Goal: Information Seeking & Learning: Learn about a topic

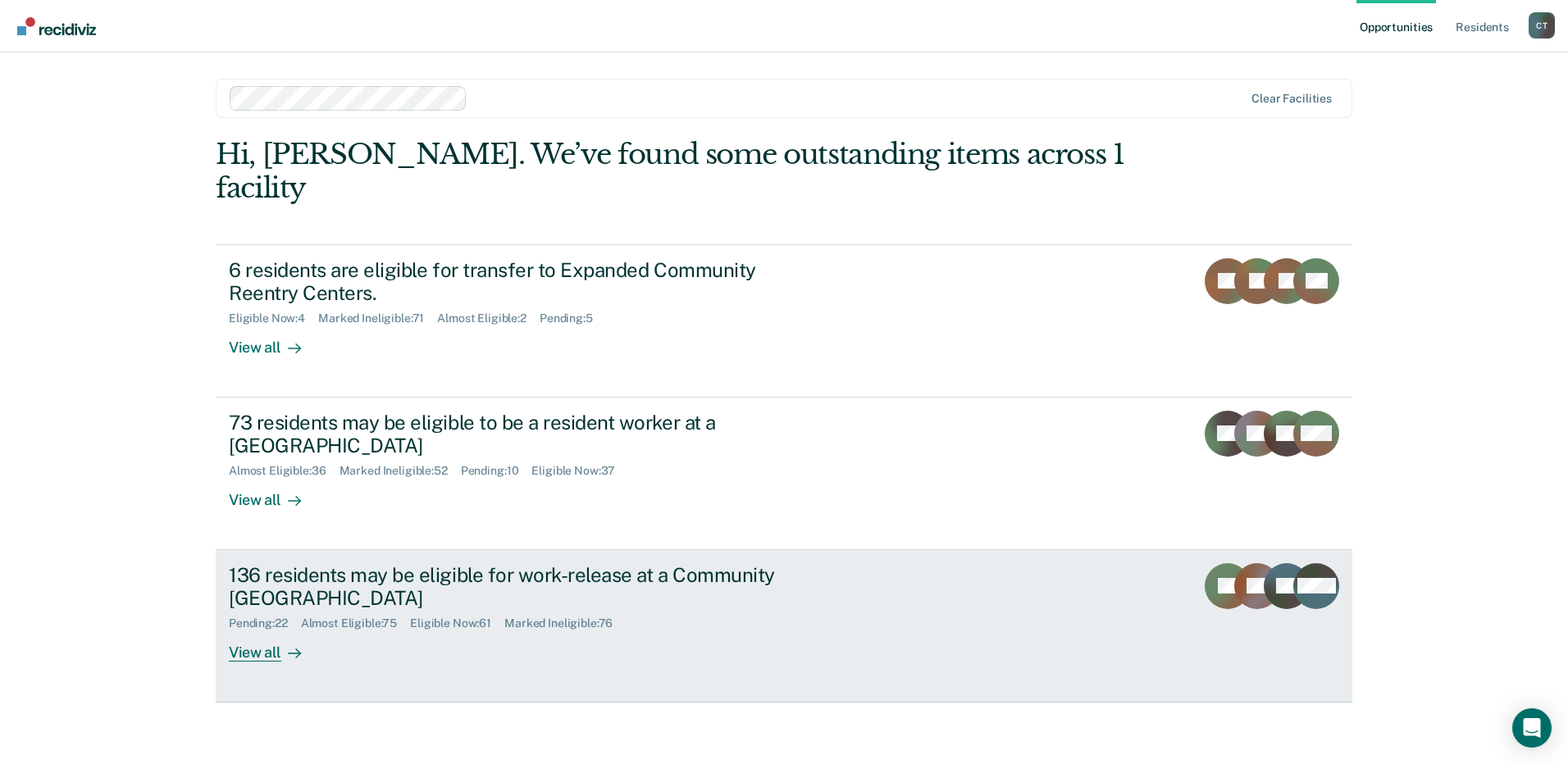
click at [746, 610] on div "Pending : 22 Almost Eligible : 75 Eligible Now : 61 Marked Ineligible : 76" at bounding box center [516, 621] width 576 height 21
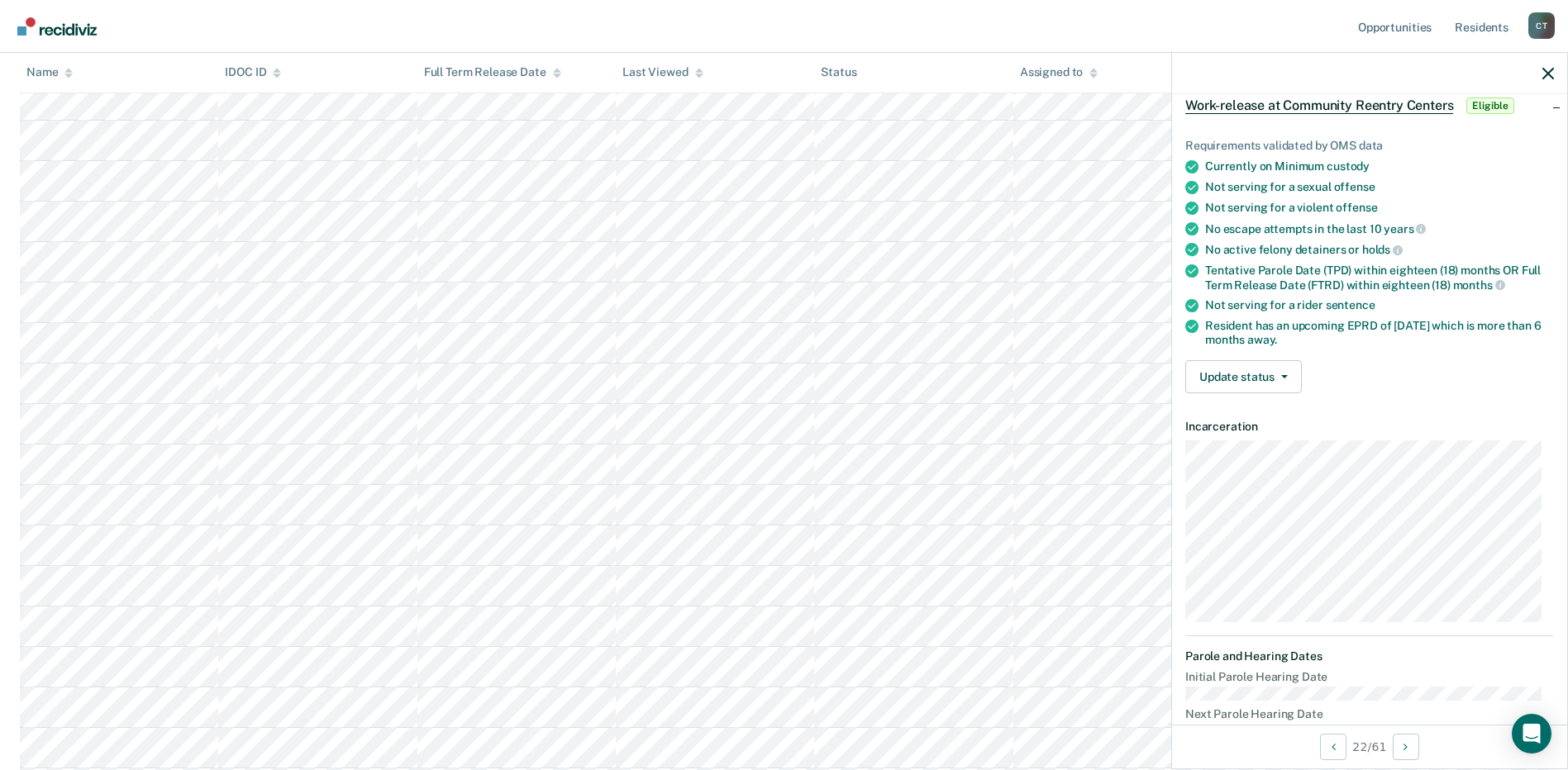
scroll to position [165, 0]
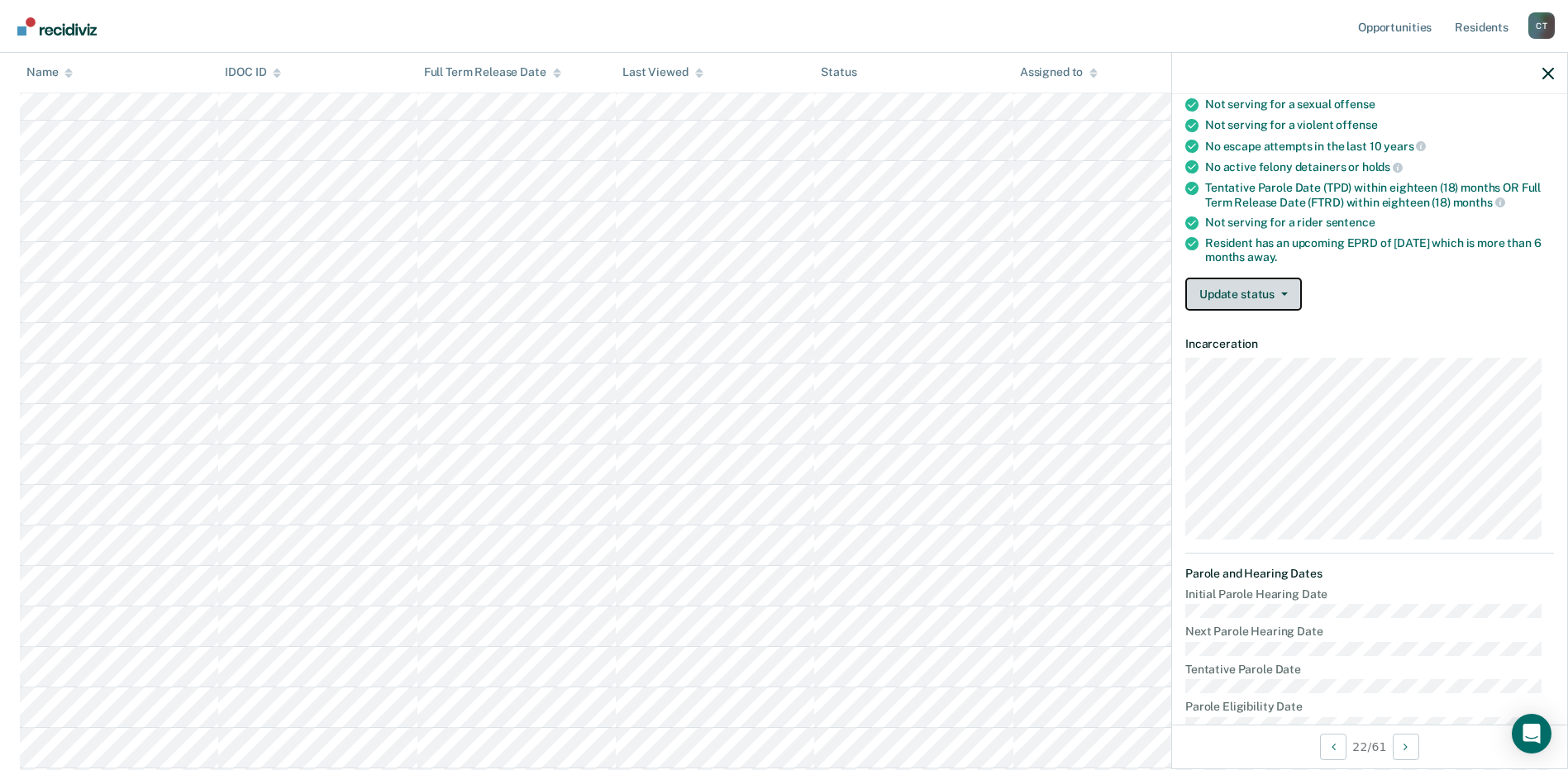
click at [1241, 294] on button "Update status" at bounding box center [1243, 293] width 116 height 33
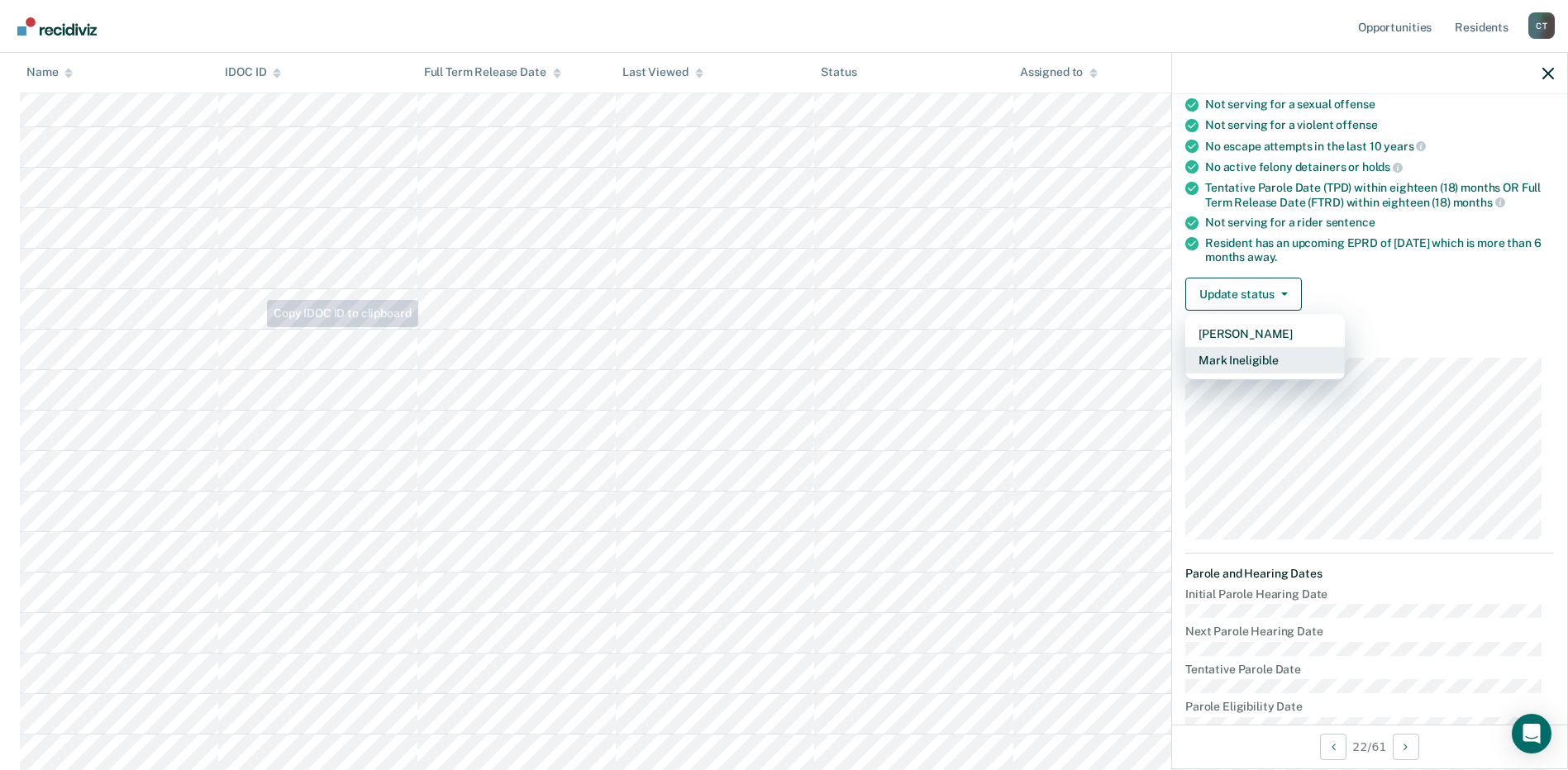
scroll to position [0, 0]
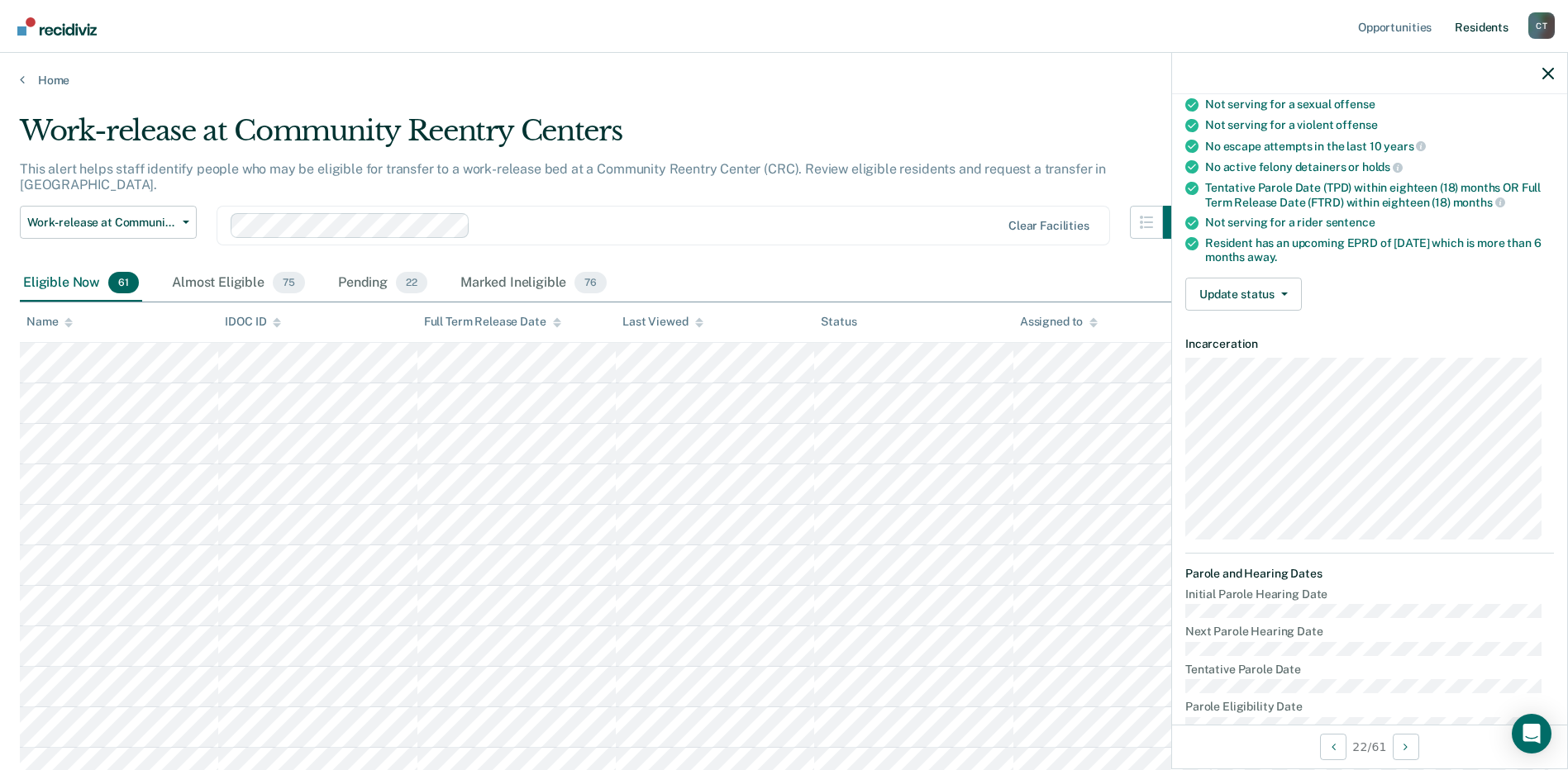
click at [1490, 24] on link "Resident s" at bounding box center [1481, 26] width 60 height 53
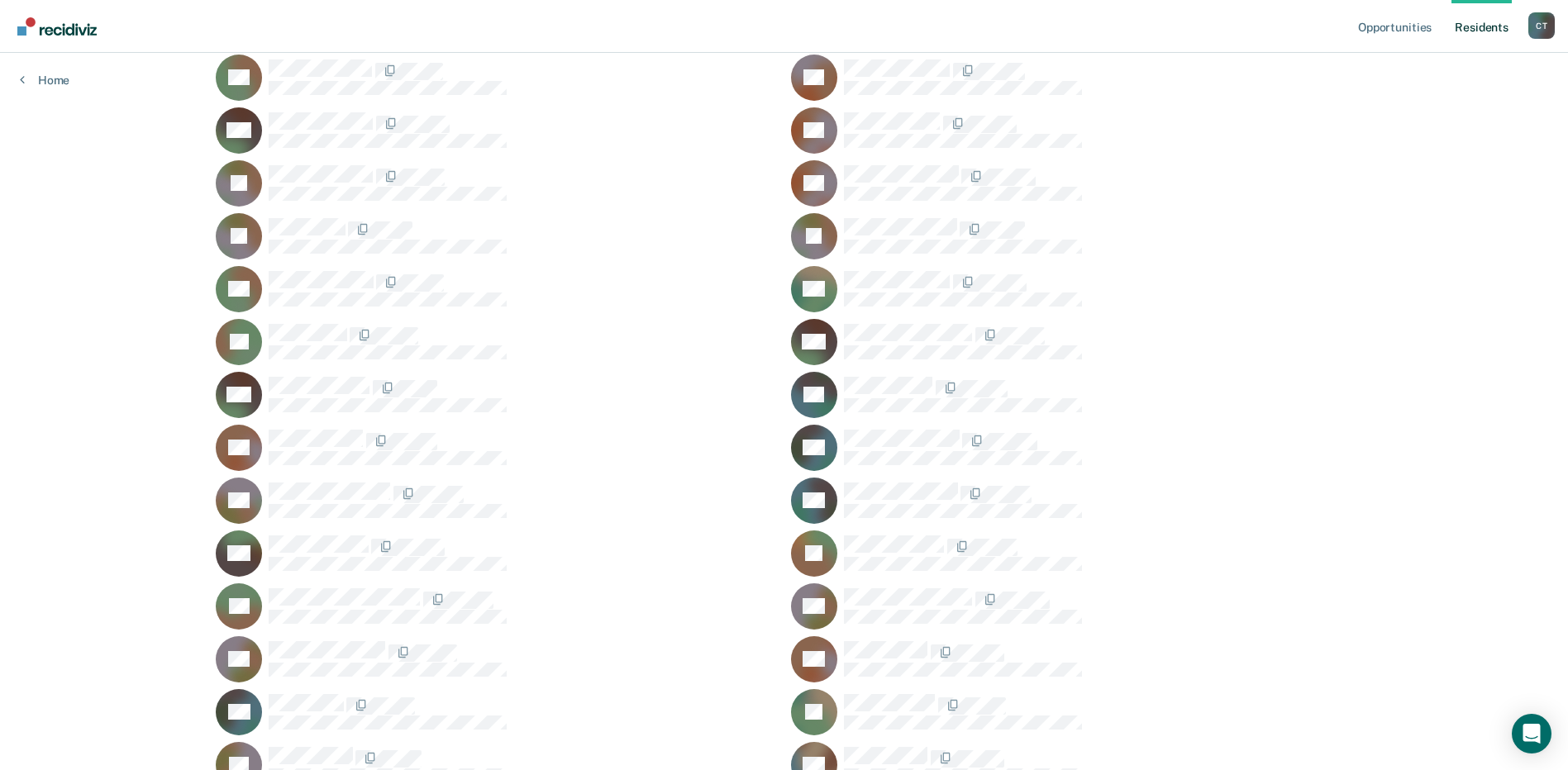
scroll to position [2047, 0]
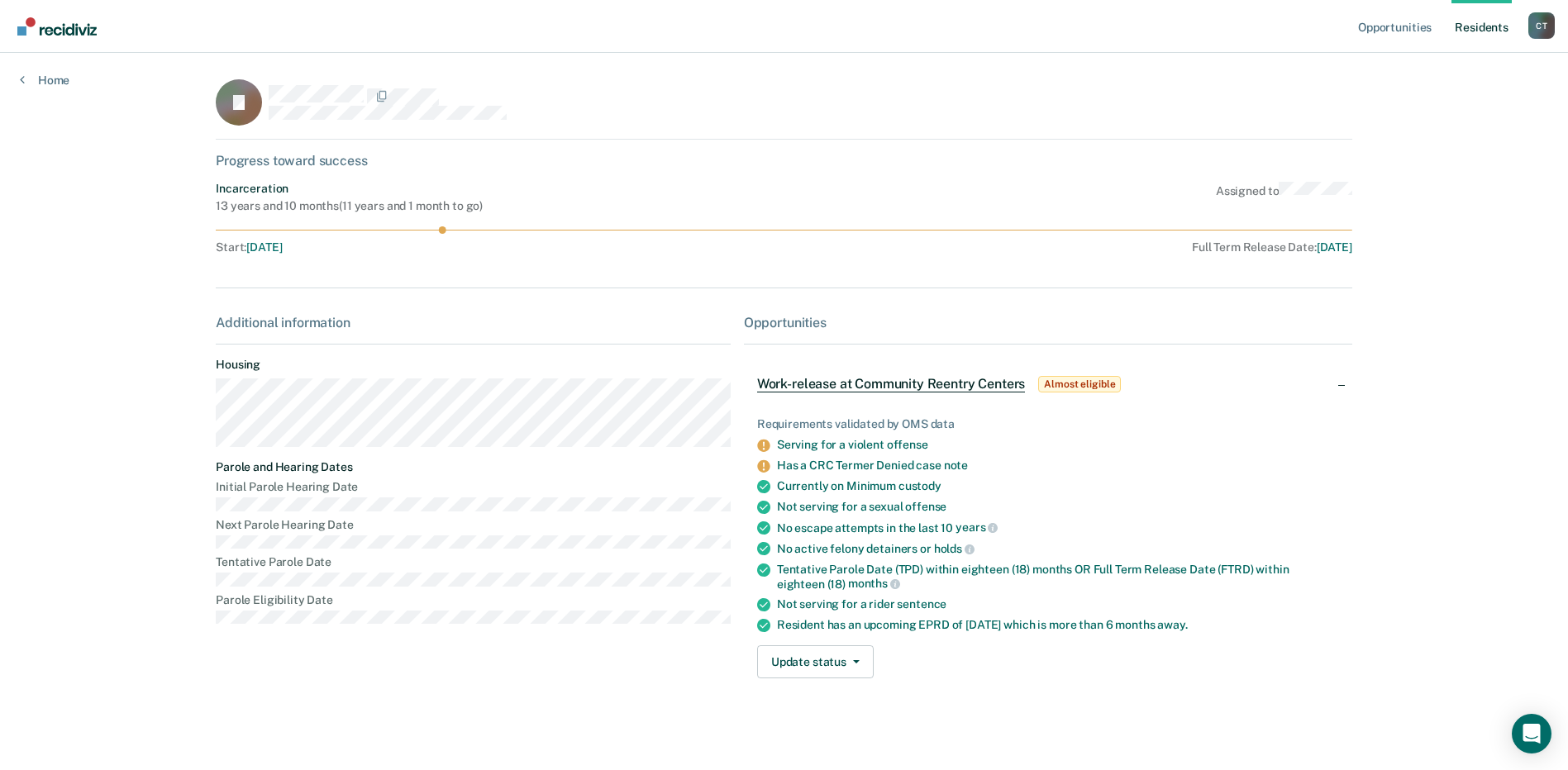
click at [1487, 24] on link "Resident s" at bounding box center [1481, 26] width 60 height 53
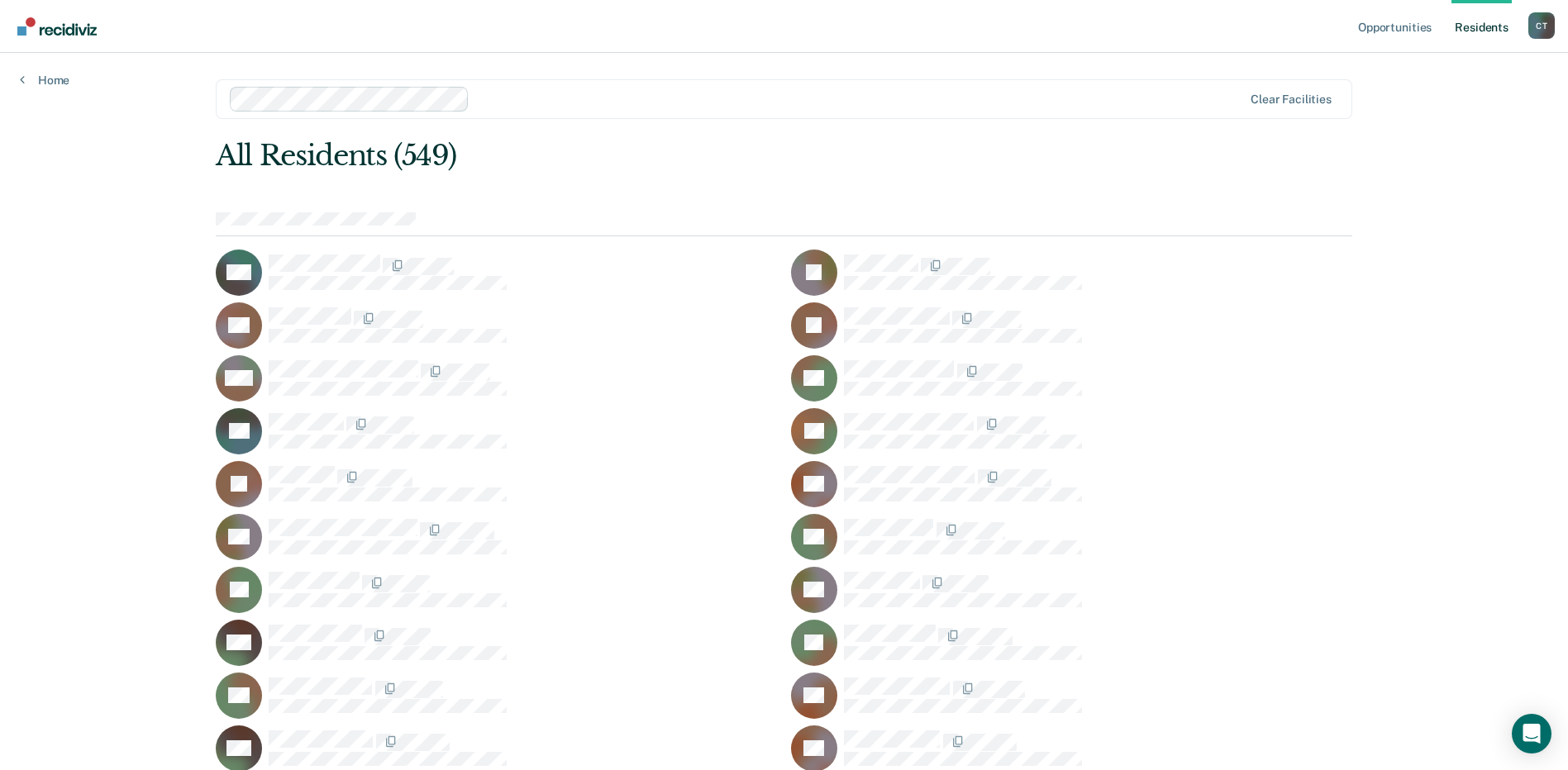
scroll to position [5220, 0]
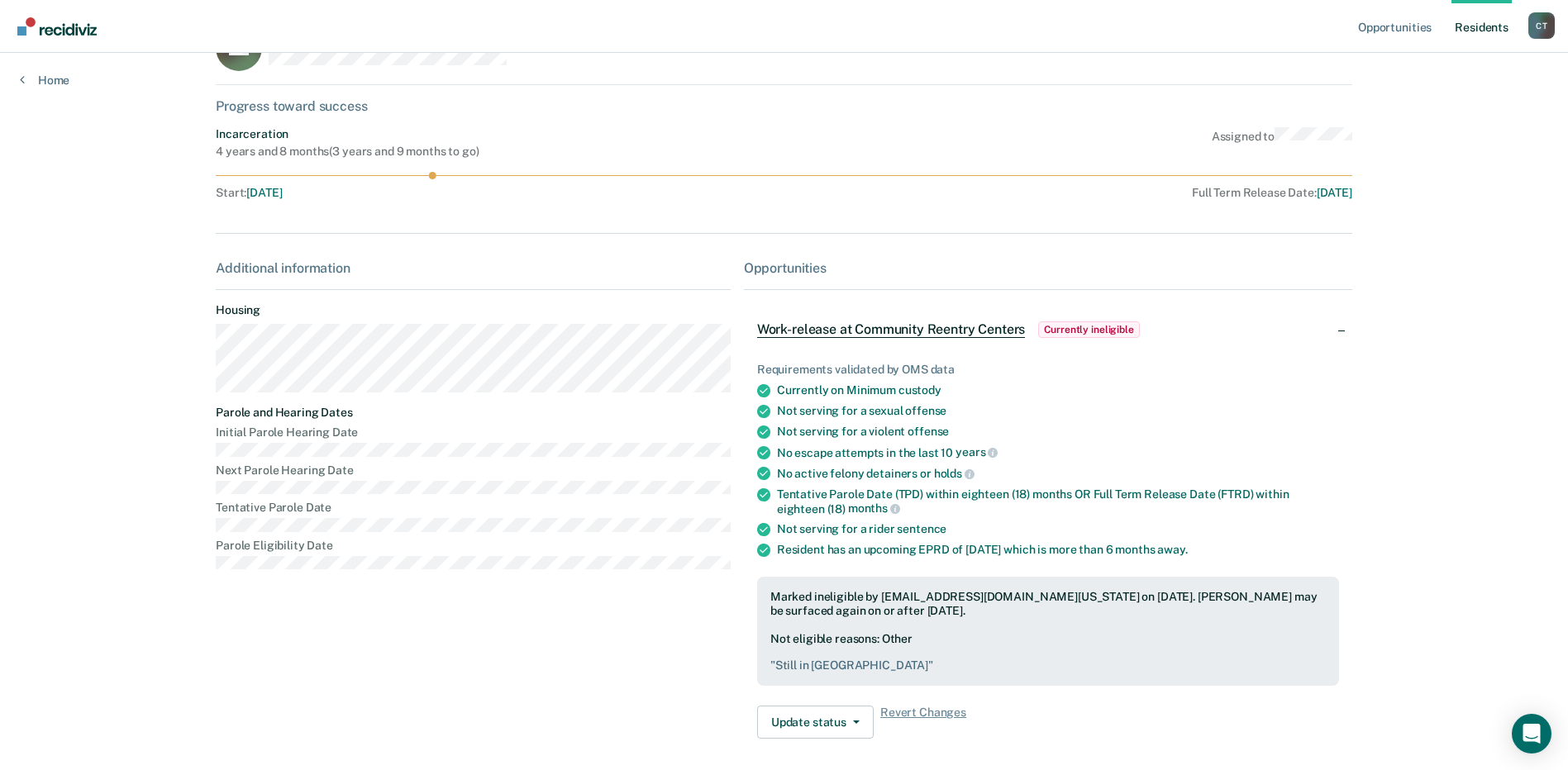
scroll to position [83, 0]
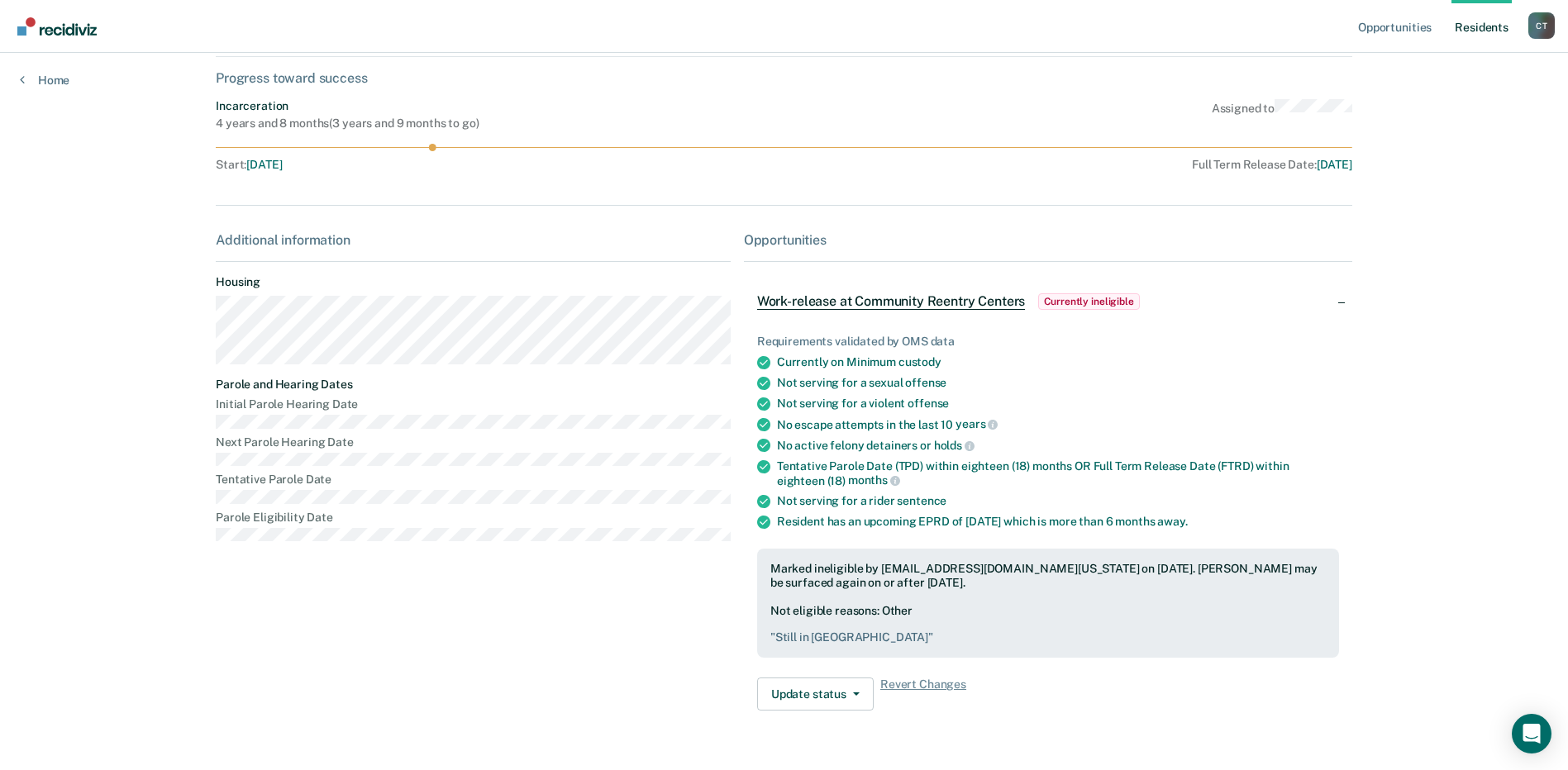
click at [1481, 37] on link "Resident s" at bounding box center [1481, 26] width 60 height 53
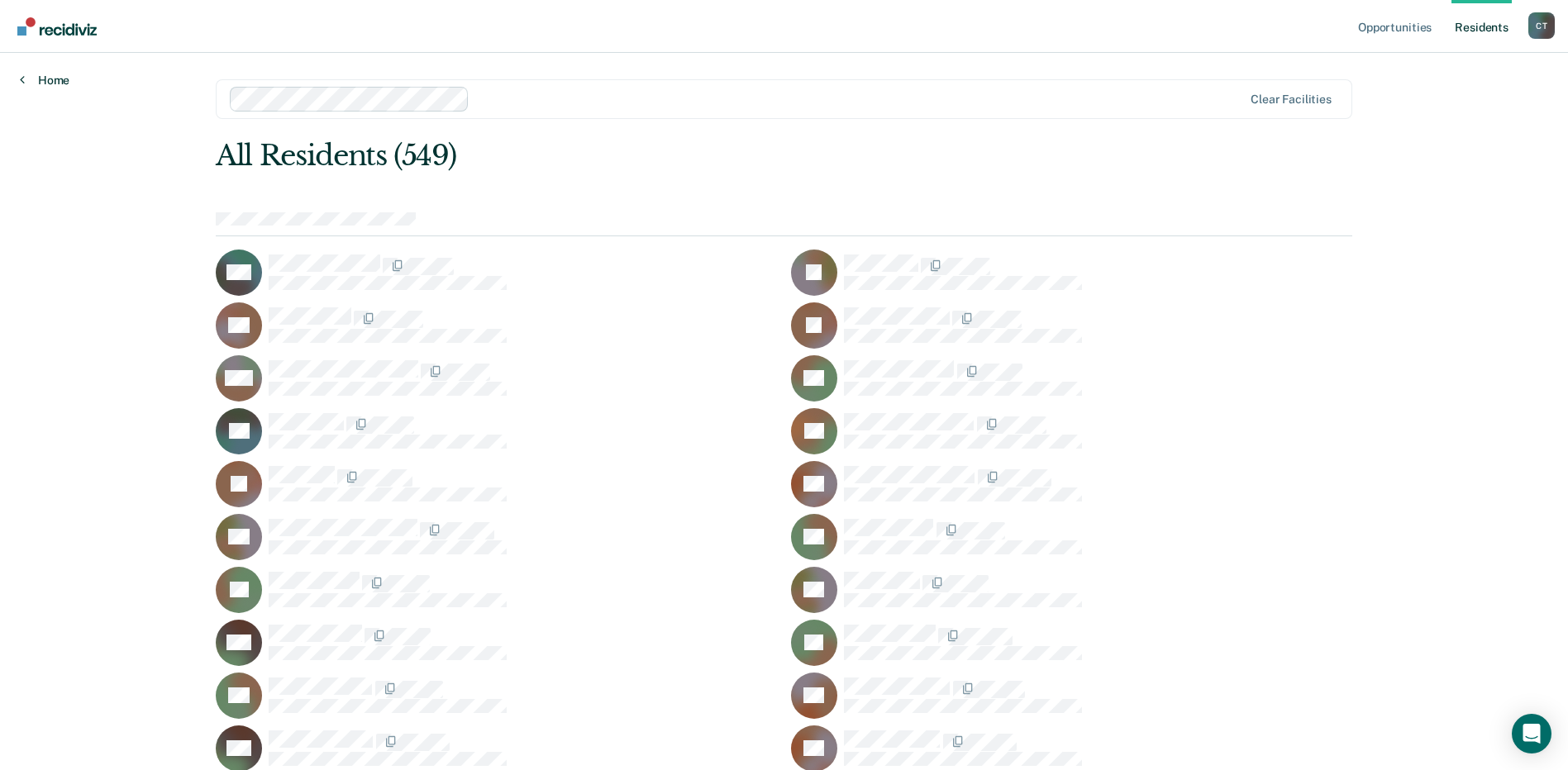
click at [63, 75] on link "Home" at bounding box center [44, 80] width 50 height 15
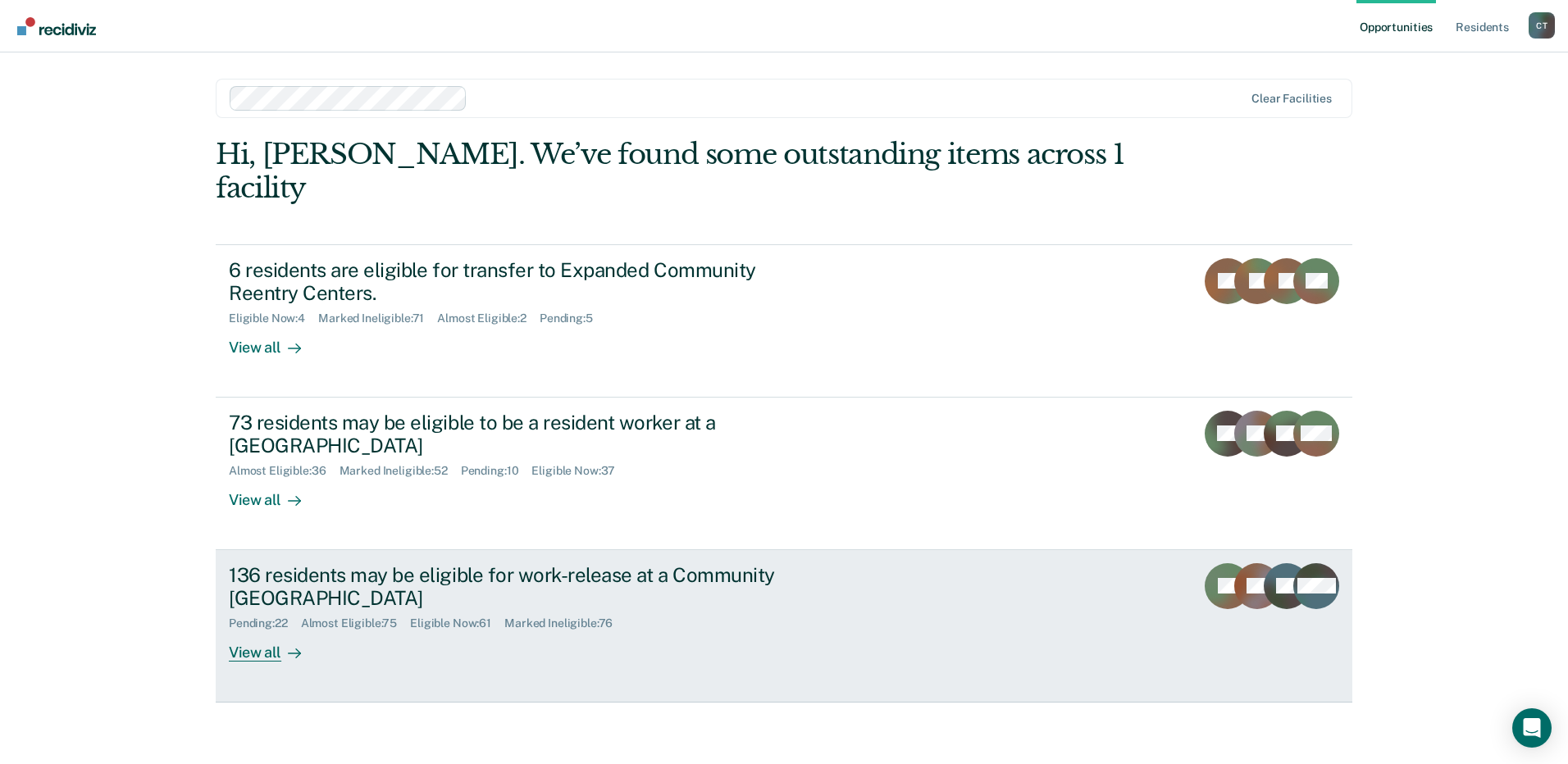
click at [585, 601] on div "136 residents may be eligible for work-release at a Community Reentry Center Pe…" at bounding box center [535, 613] width 615 height 99
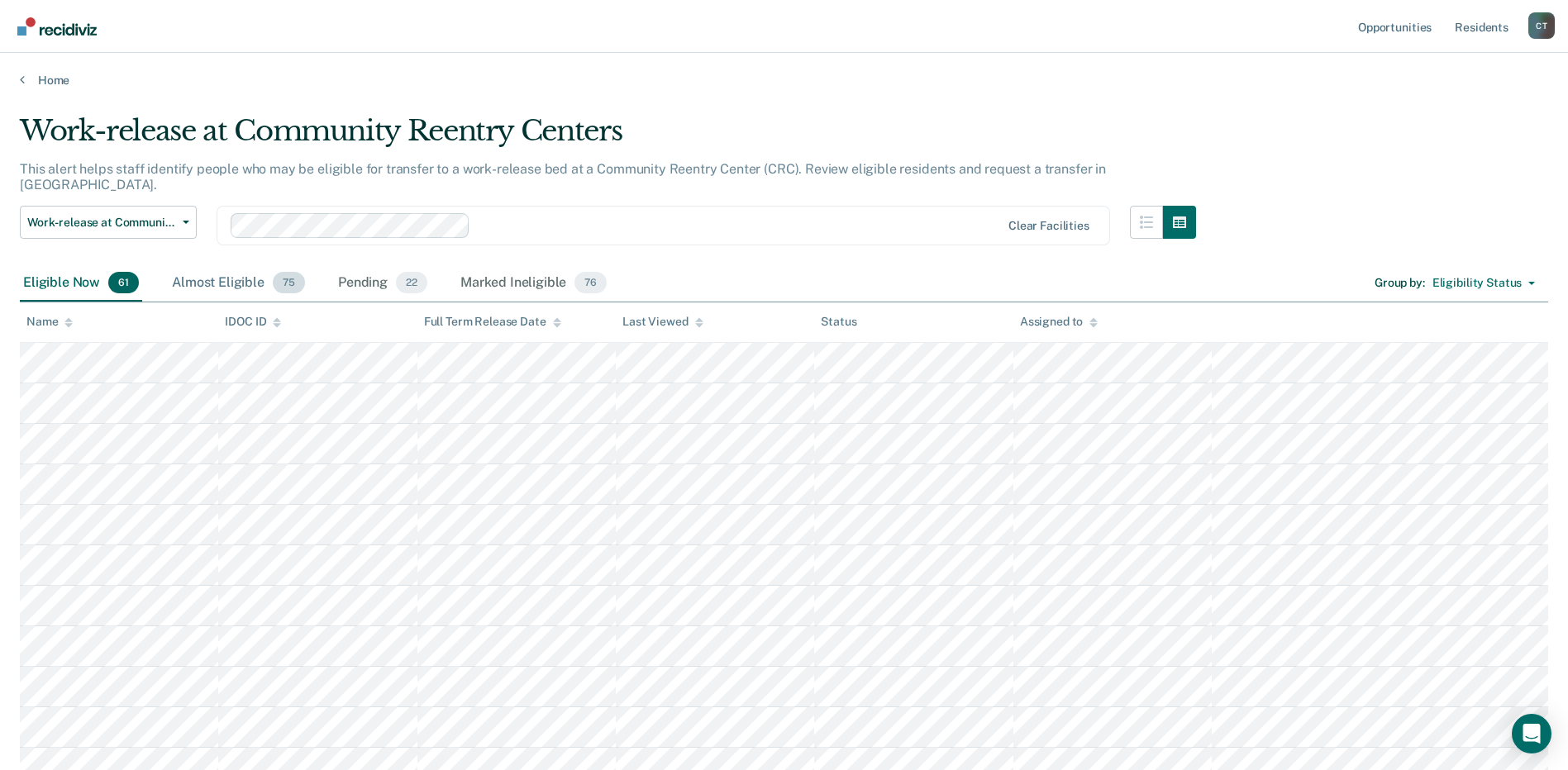
click at [218, 268] on div "Almost Eligible 75" at bounding box center [239, 283] width 140 height 37
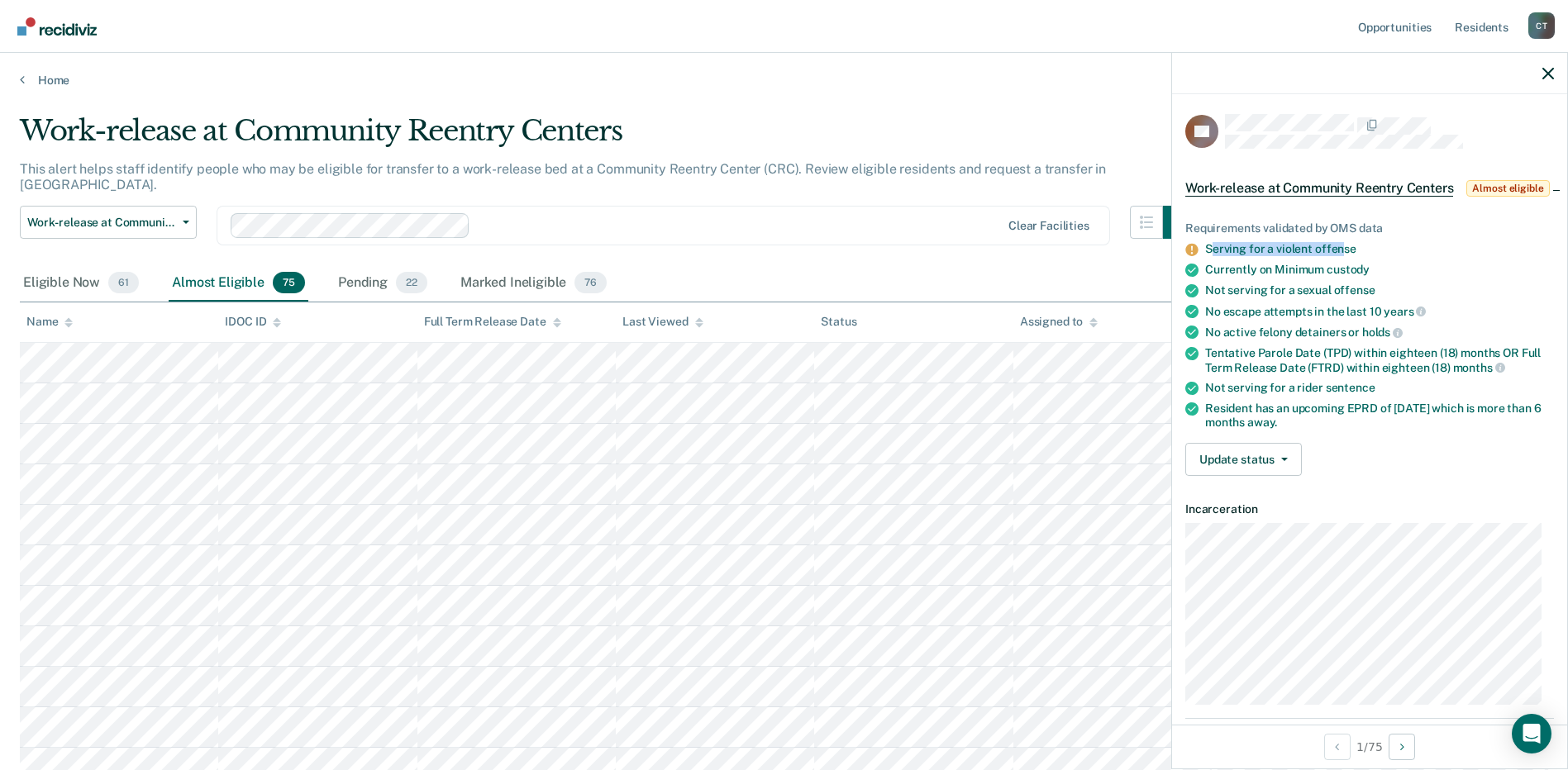
drag, startPoint x: 1209, startPoint y: 264, endPoint x: 1343, endPoint y: 270, distance: 134.1
click at [1343, 257] on div "Serving for a violent offense" at bounding box center [1379, 249] width 349 height 14
click at [1548, 75] on icon "button" at bounding box center [1547, 74] width 11 height 11
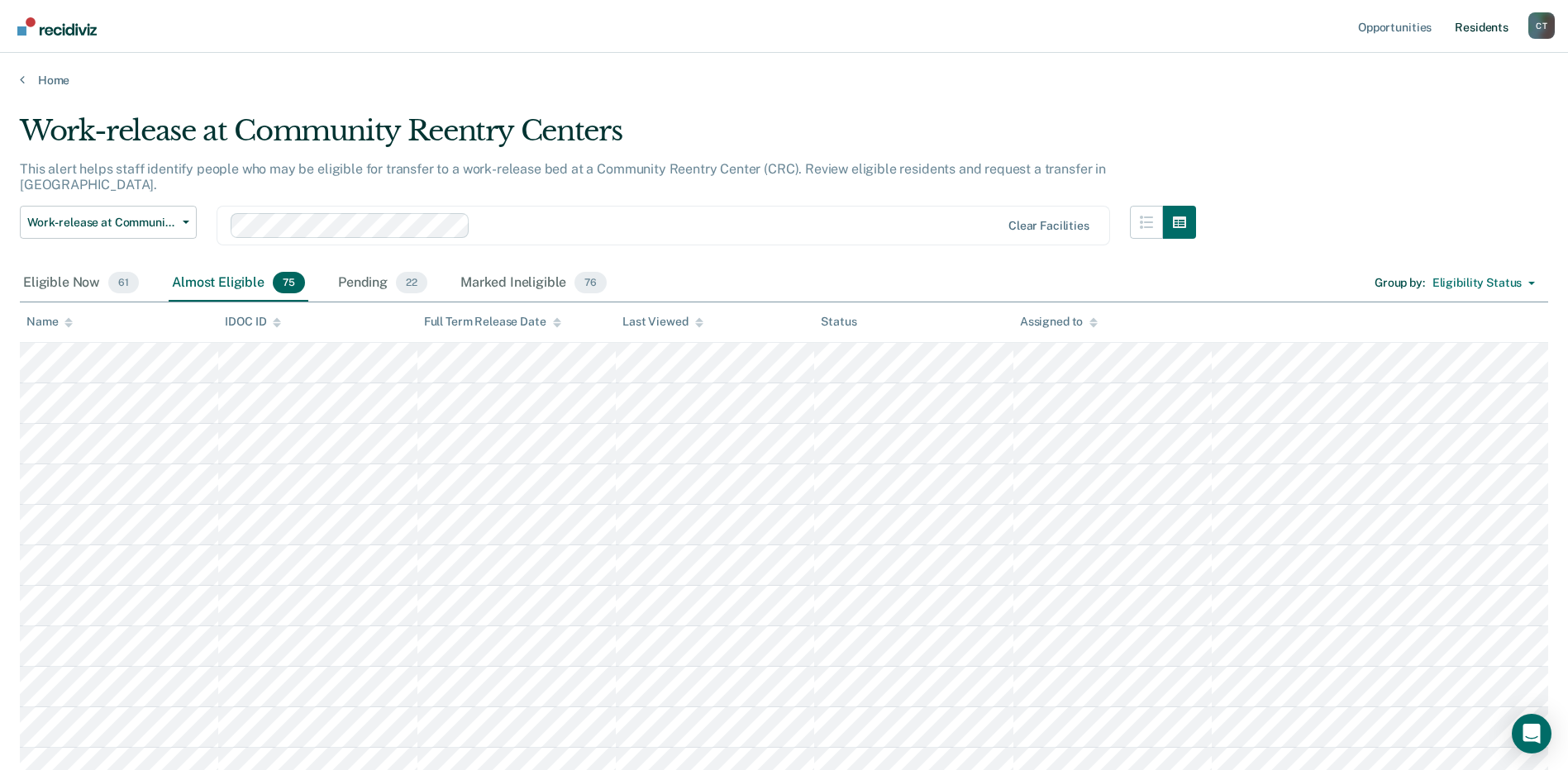
click at [1489, 25] on link "Resident s" at bounding box center [1481, 26] width 60 height 53
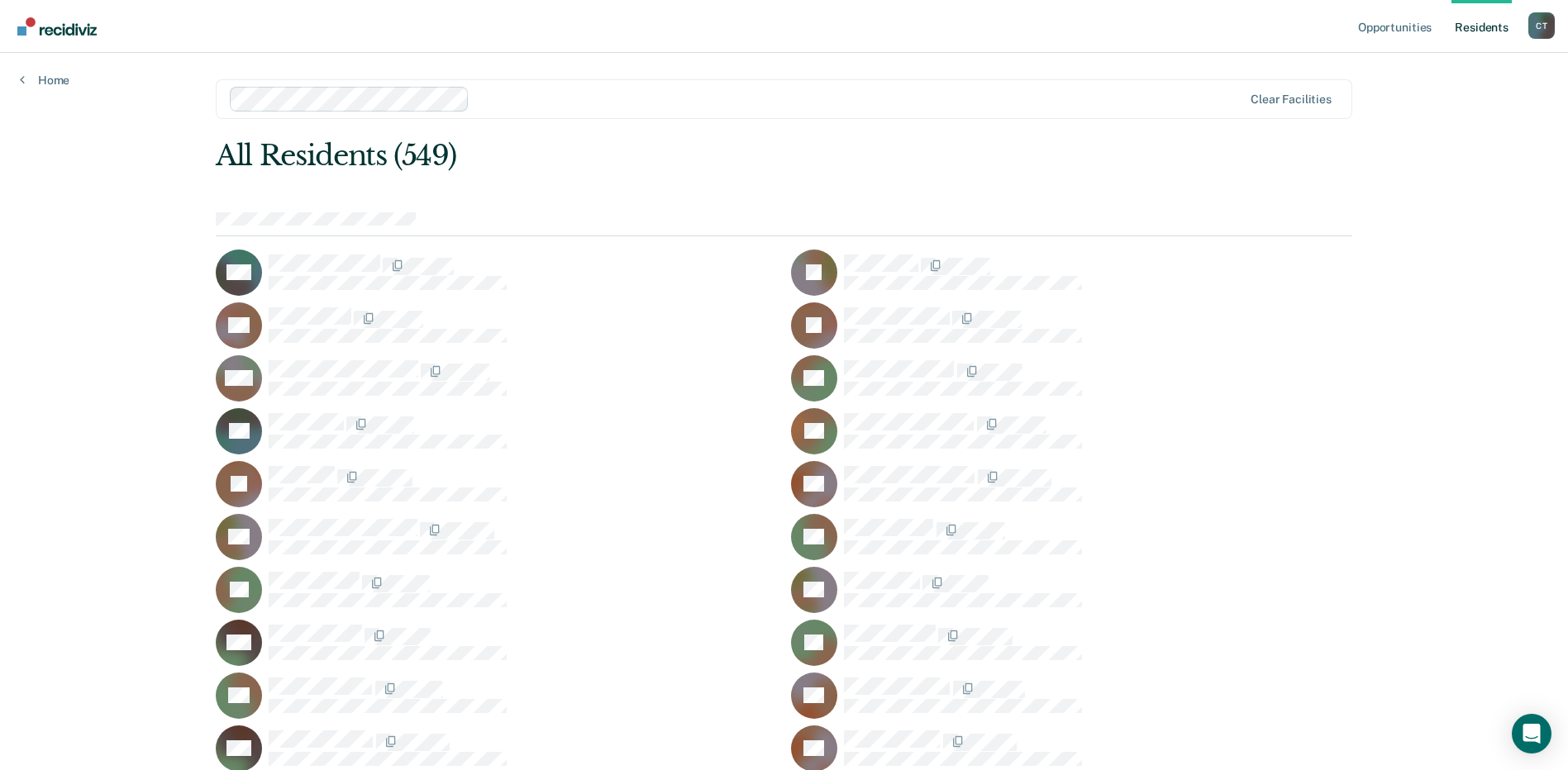
scroll to position [2787, 0]
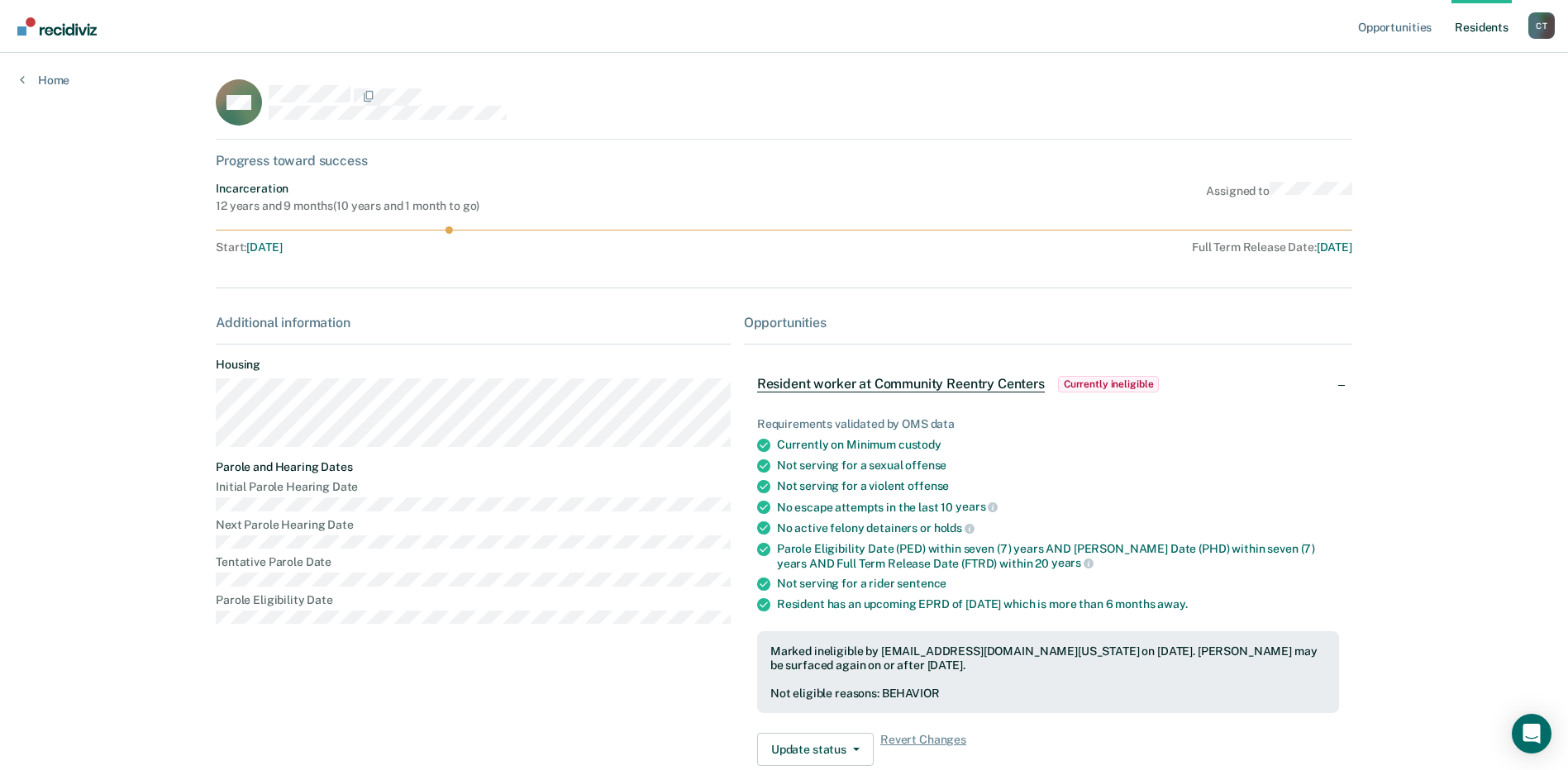
click at [1472, 30] on link "Resident s" at bounding box center [1481, 26] width 60 height 53
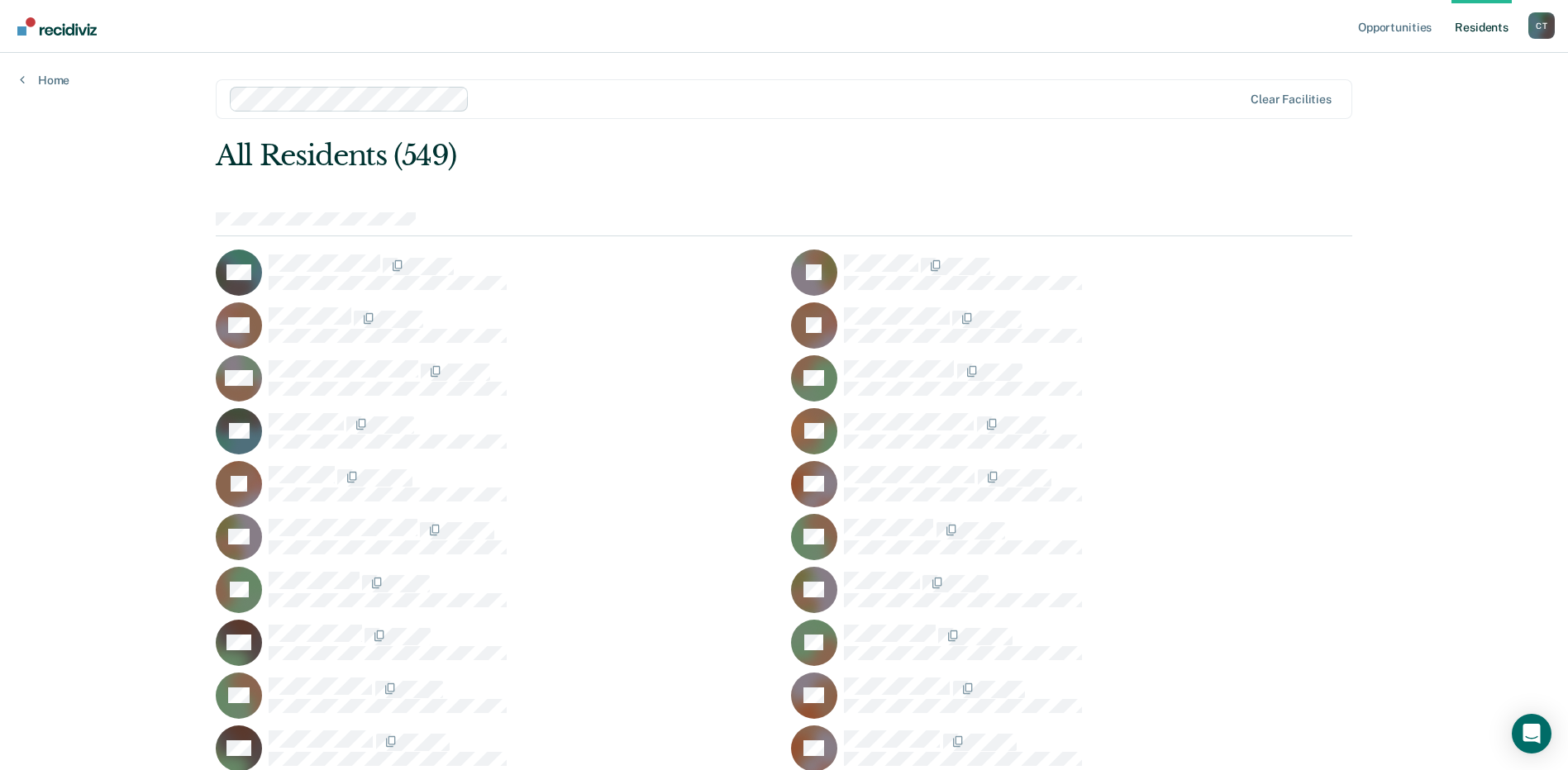
click at [30, 71] on div "Home" at bounding box center [44, 70] width 90 height 35
click at [30, 80] on link "Home" at bounding box center [44, 80] width 50 height 15
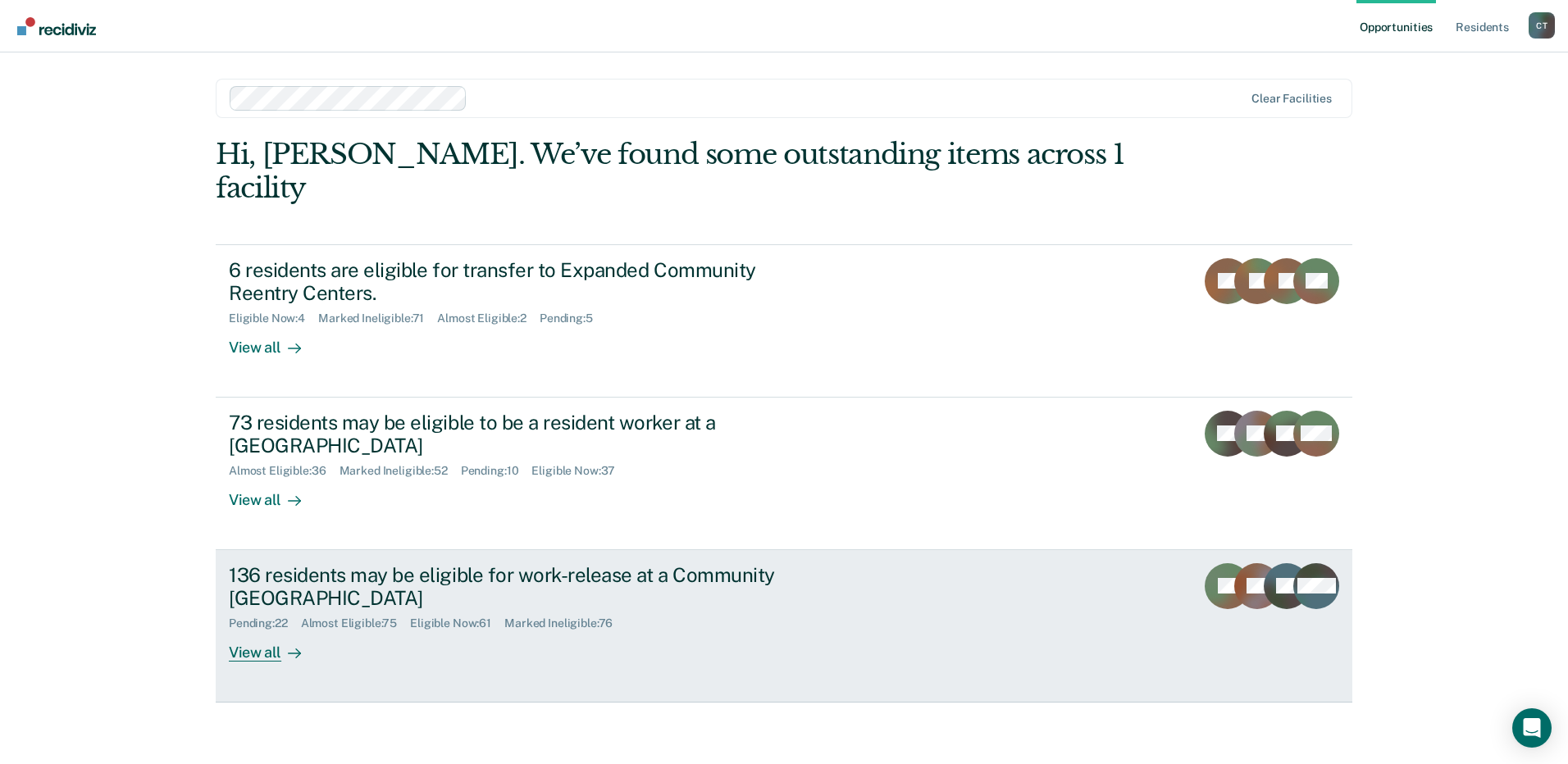
click at [740, 610] on div "Pending : 22 Almost Eligible : 75 Eligible Now : 61 Marked Ineligible : 76" at bounding box center [516, 621] width 576 height 21
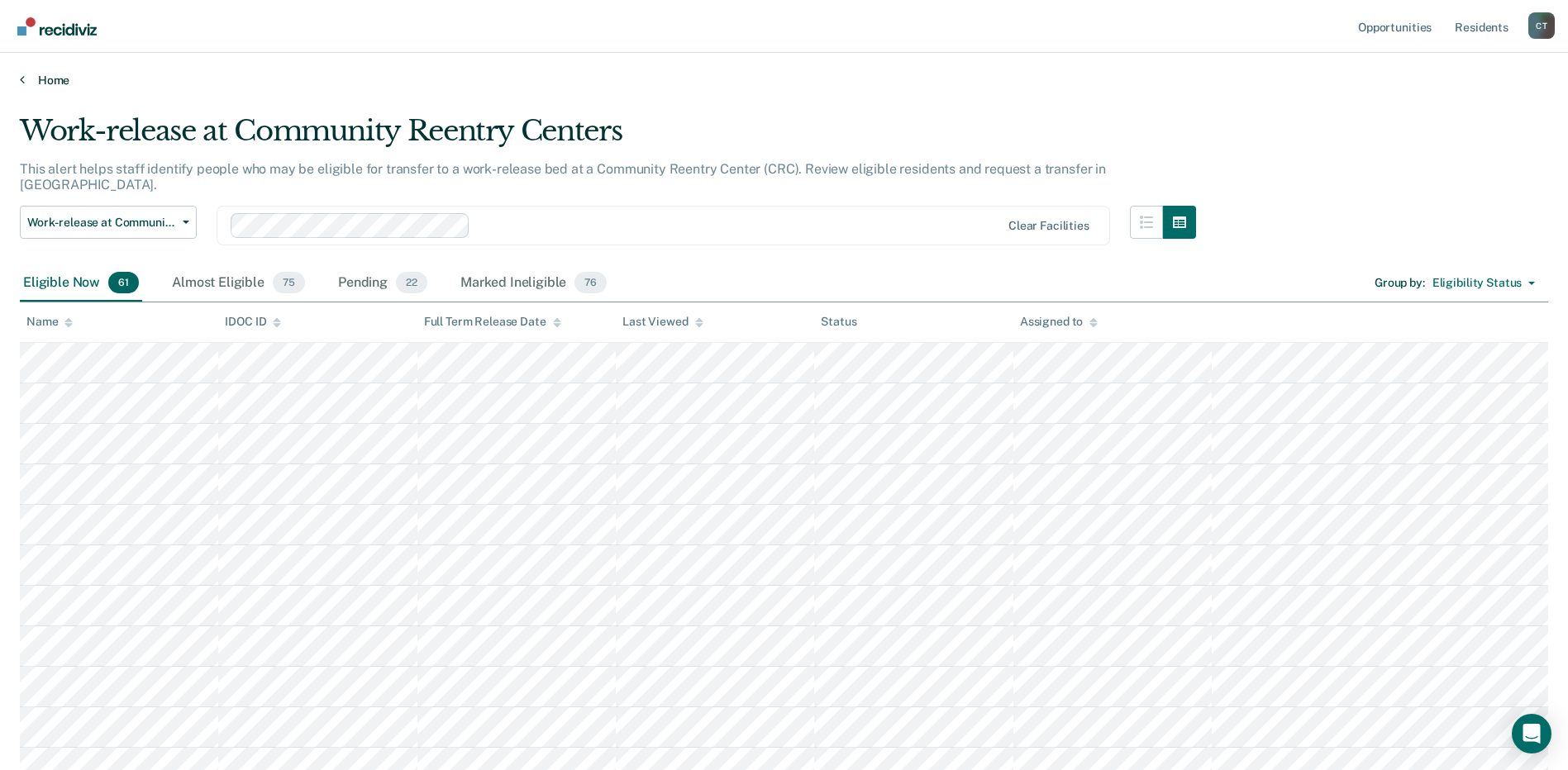
click at [37, 80] on link "Home" at bounding box center [783, 80] width 1527 height 15
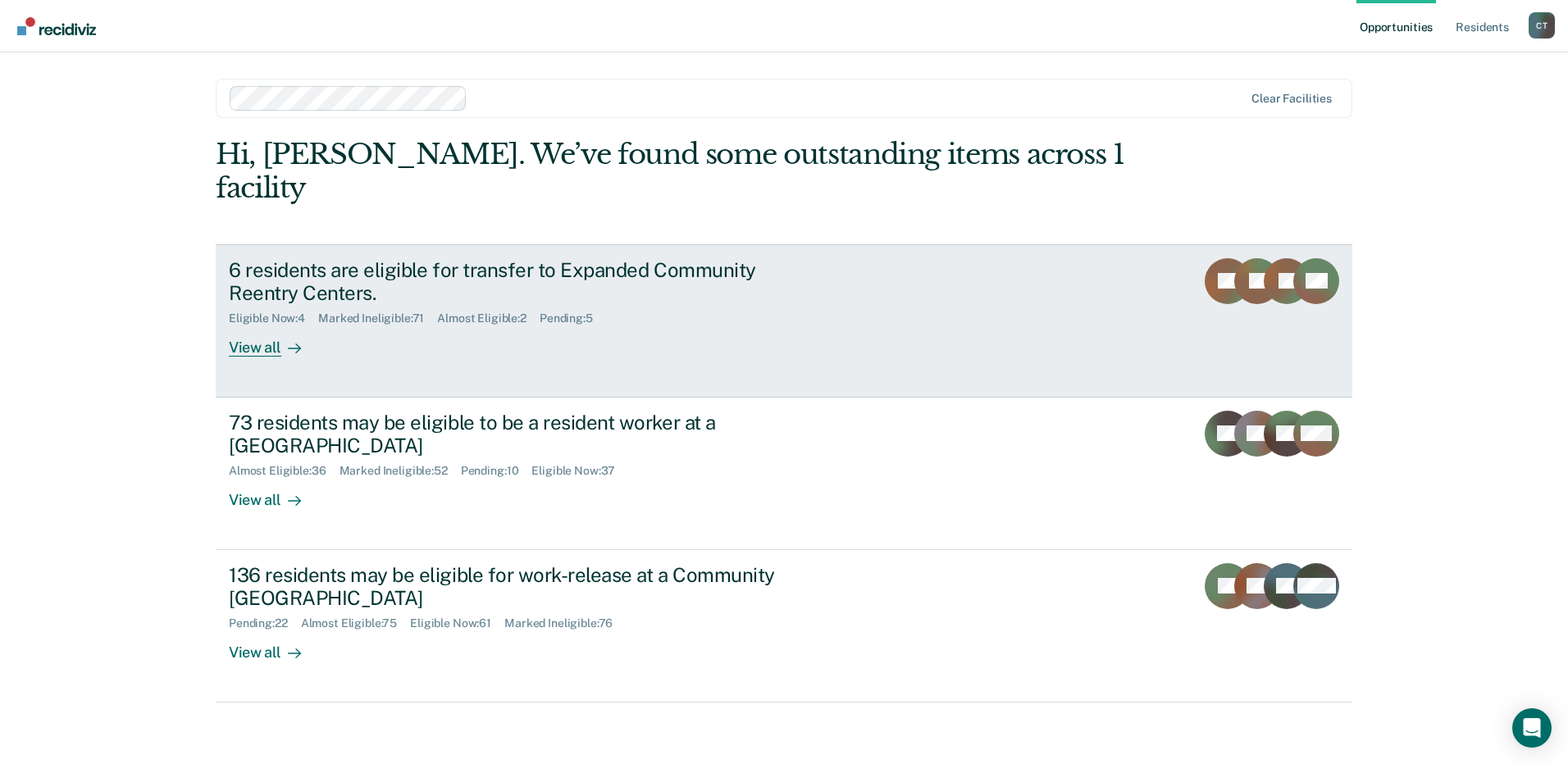
click at [721, 305] on div "Eligible Now : 4 Marked Ineligible : 71 Almost Eligible : 2 Pending : 5" at bounding box center [516, 316] width 576 height 21
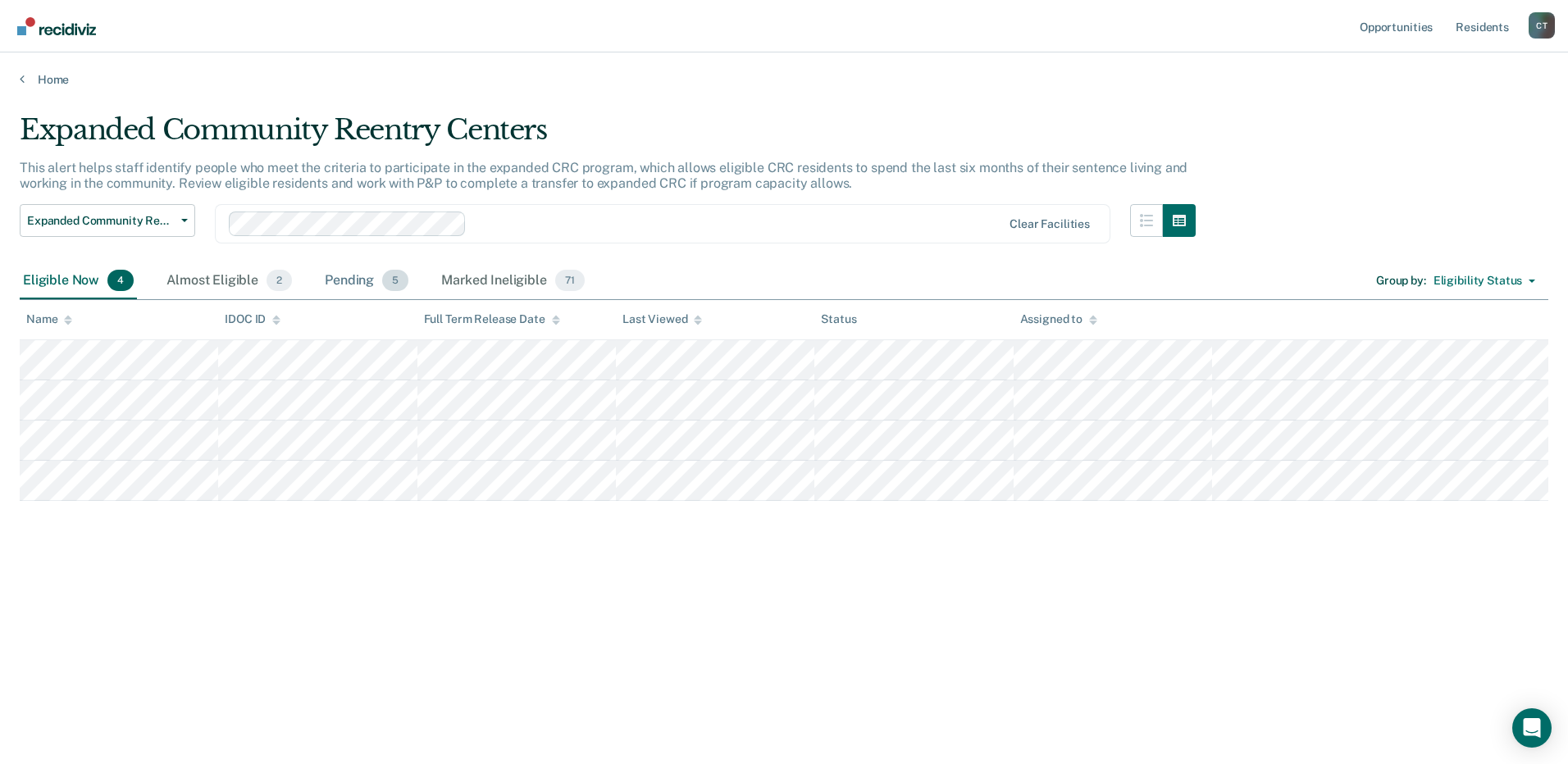
click at [350, 282] on div "Pending 5" at bounding box center [366, 281] width 90 height 37
